Goal: Check status

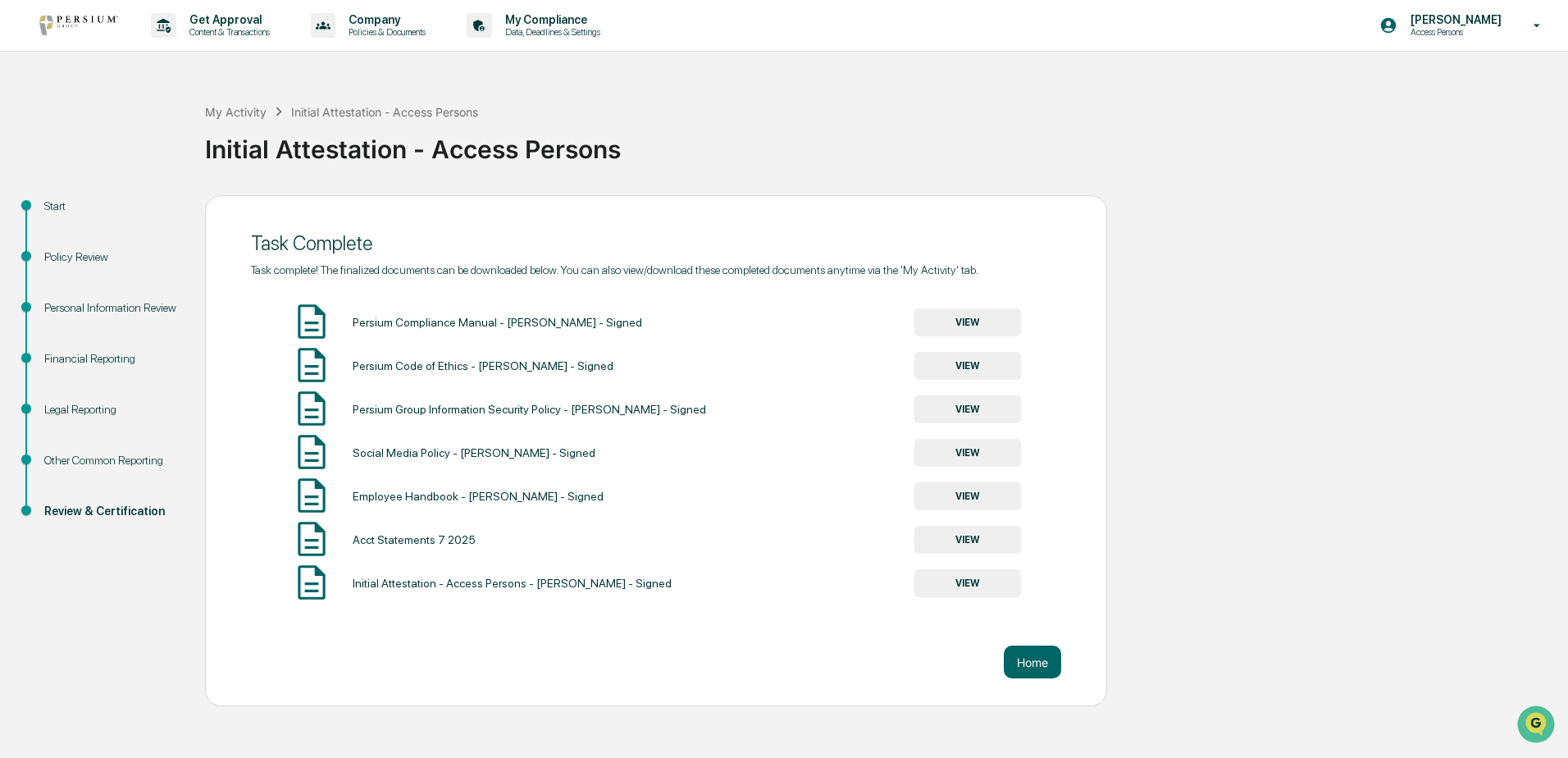
click at [954, 584] on button "VIEW" at bounding box center [968, 583] width 107 height 28
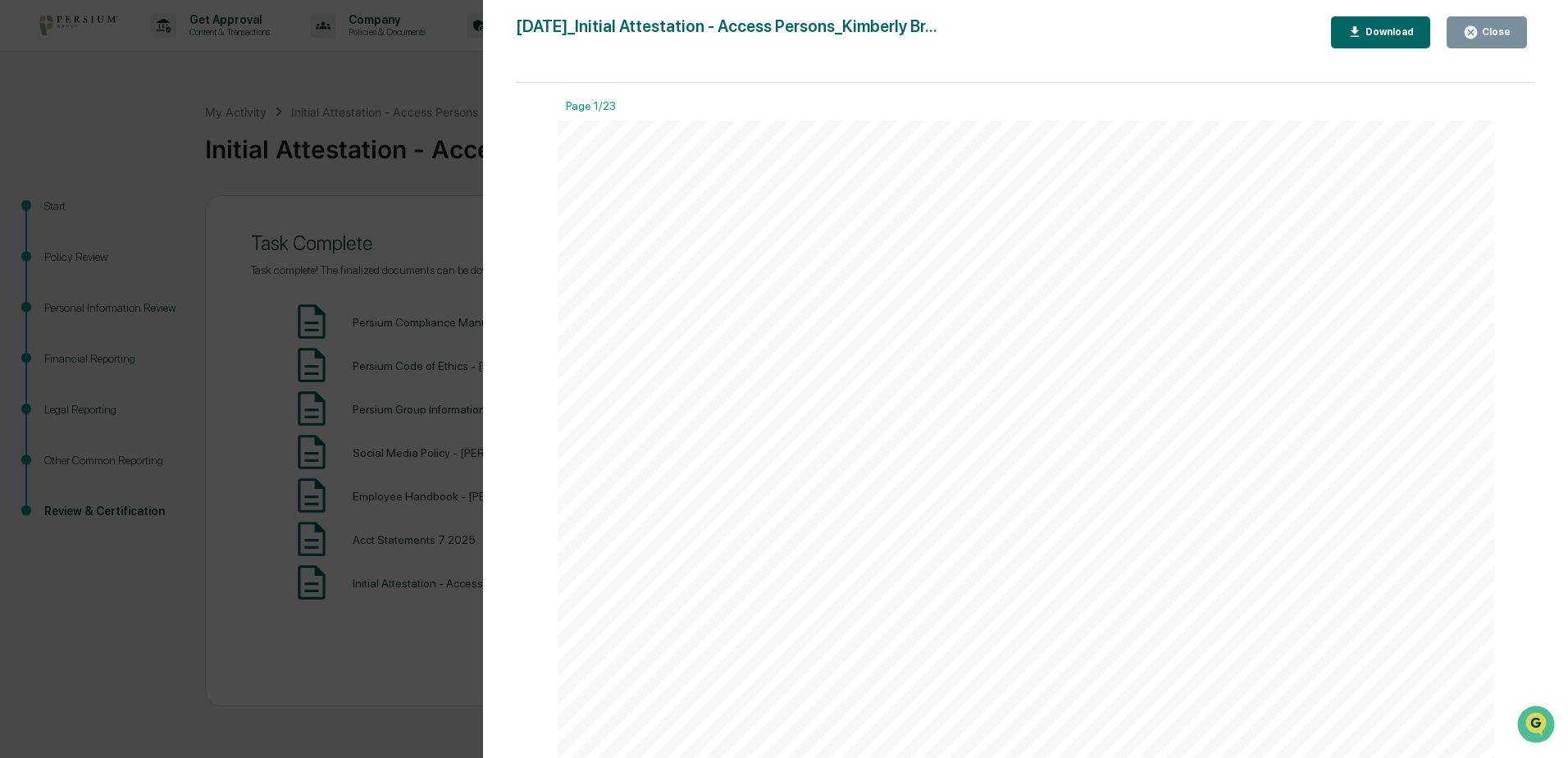
click at [1523, 29] on button "Close" at bounding box center [1486, 32] width 81 height 32
click at [1481, 41] on button "Close" at bounding box center [1486, 32] width 81 height 32
click at [1496, 28] on div "Close" at bounding box center [1495, 32] width 32 height 12
